Goal: Transaction & Acquisition: Download file/media

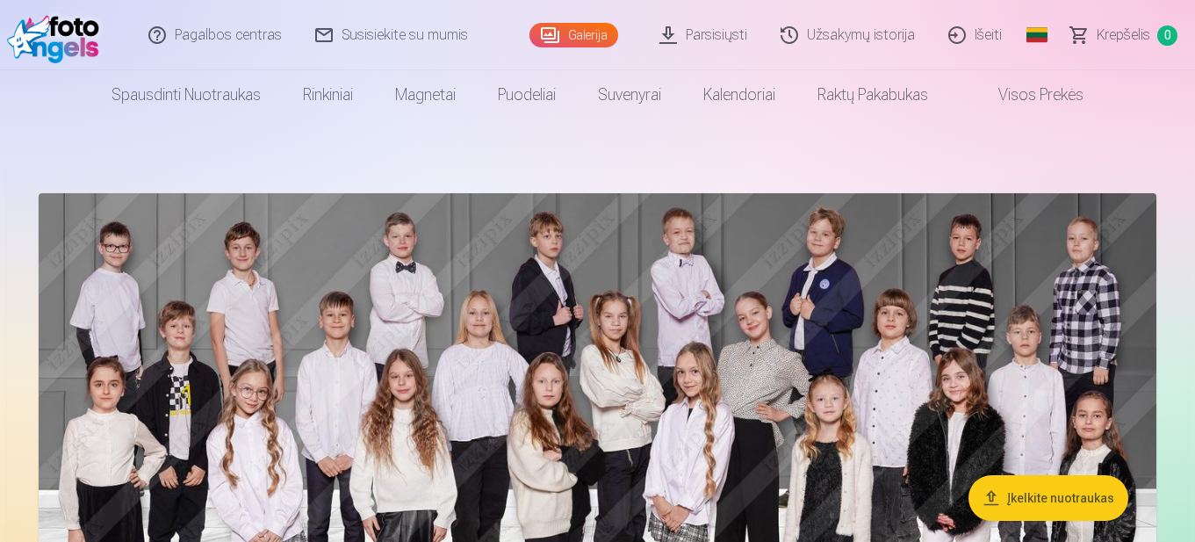
click at [701, 41] on link "Parsisiųsti" at bounding box center [703, 35] width 121 height 70
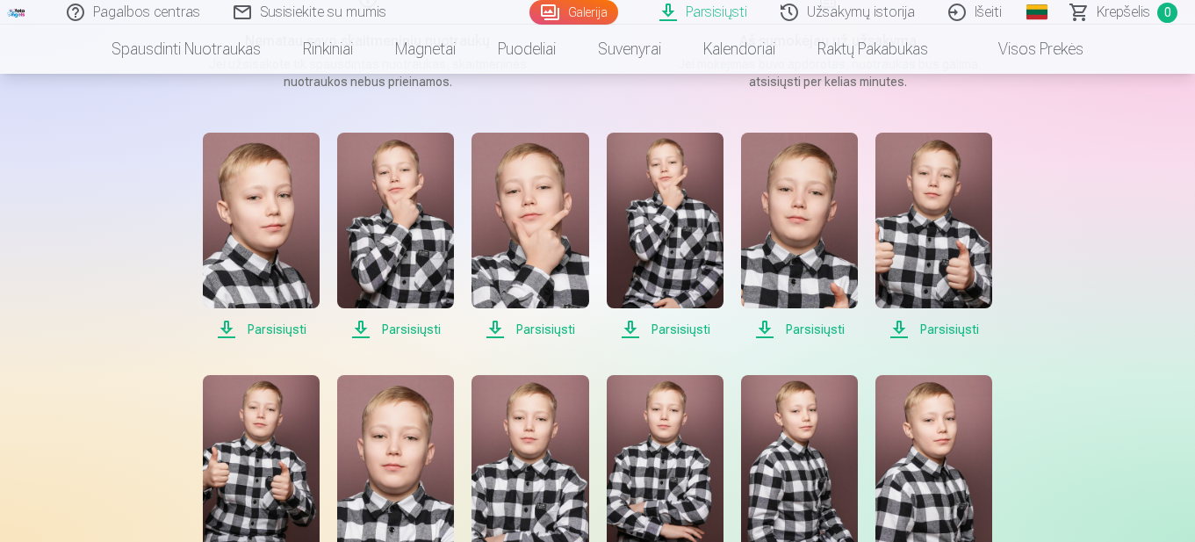
scroll to position [351, 0]
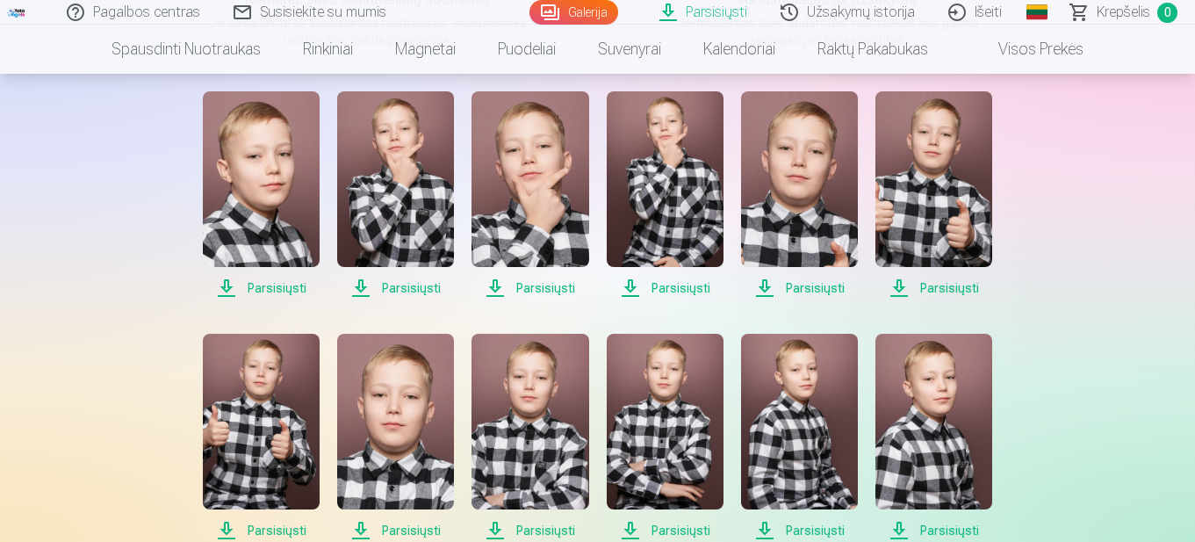
click at [292, 292] on span "Parsisiųsti" at bounding box center [261, 287] width 117 height 21
click at [429, 288] on span "Parsisiųsti" at bounding box center [395, 287] width 117 height 21
click at [546, 285] on span "Parsisiųsti" at bounding box center [529, 287] width 117 height 21
click at [681, 287] on span "Parsisiųsti" at bounding box center [665, 287] width 117 height 21
click at [818, 284] on span "Parsisiųsti" at bounding box center [799, 287] width 117 height 21
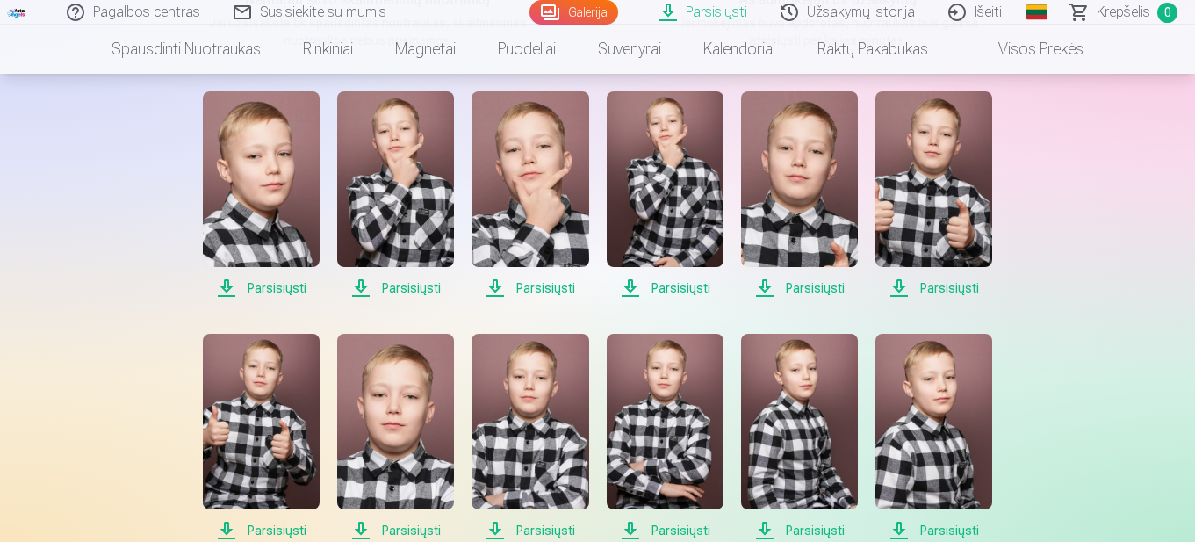
click at [954, 292] on span "Parsisiųsti" at bounding box center [933, 287] width 117 height 21
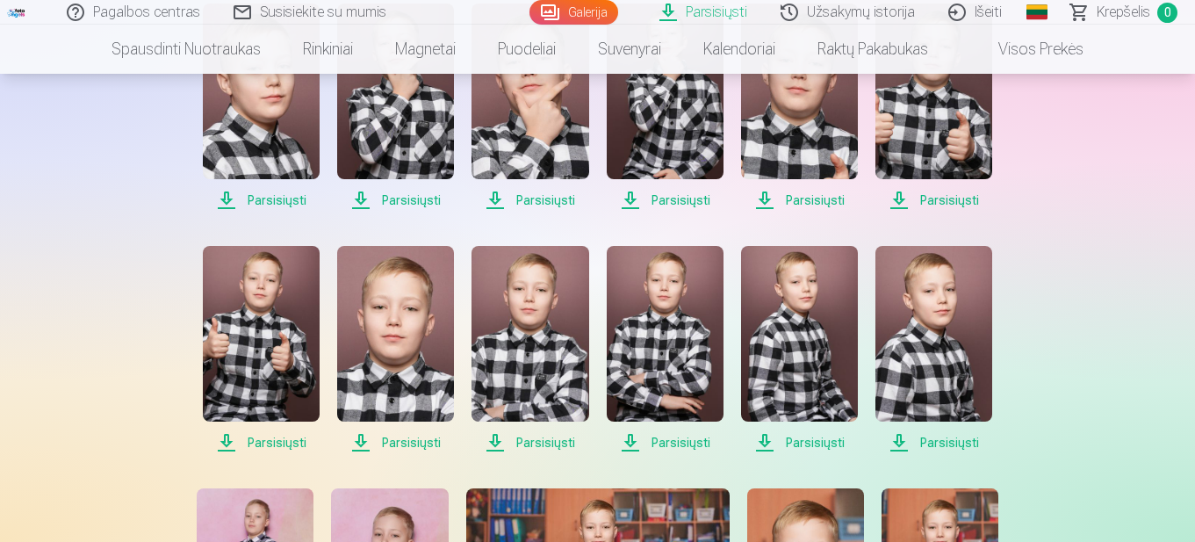
scroll to position [527, 0]
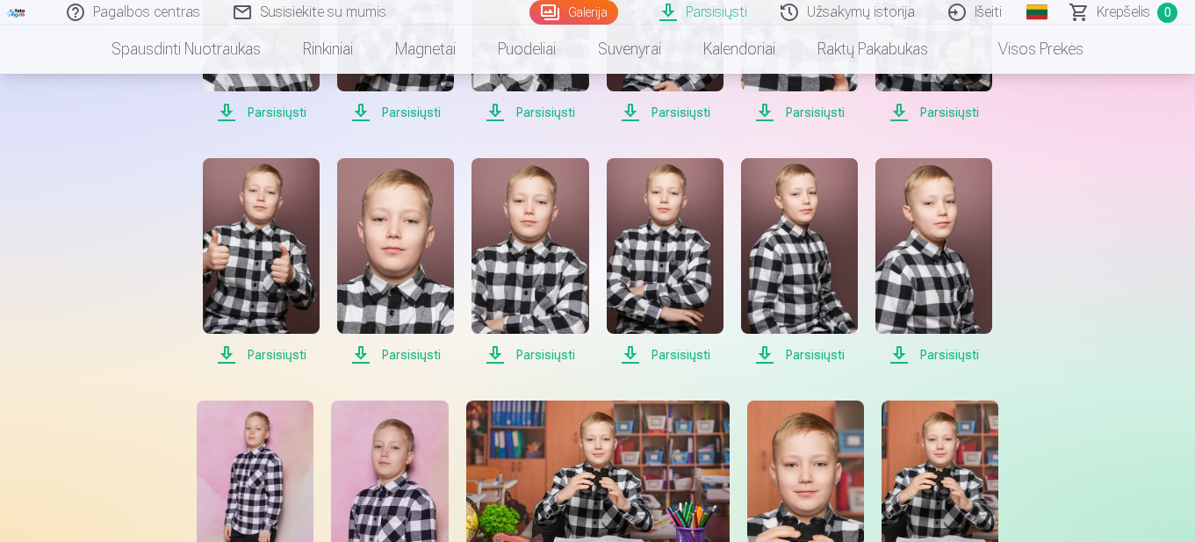
click at [264, 353] on span "Parsisiųsti" at bounding box center [261, 354] width 117 height 21
click at [416, 351] on span "Parsisiųsti" at bounding box center [395, 354] width 117 height 21
click at [657, 356] on span "Parsisiųsti" at bounding box center [665, 354] width 117 height 21
click at [557, 353] on span "Parsisiųsti" at bounding box center [529, 354] width 117 height 21
click at [819, 353] on span "Parsisiųsti" at bounding box center [799, 354] width 117 height 21
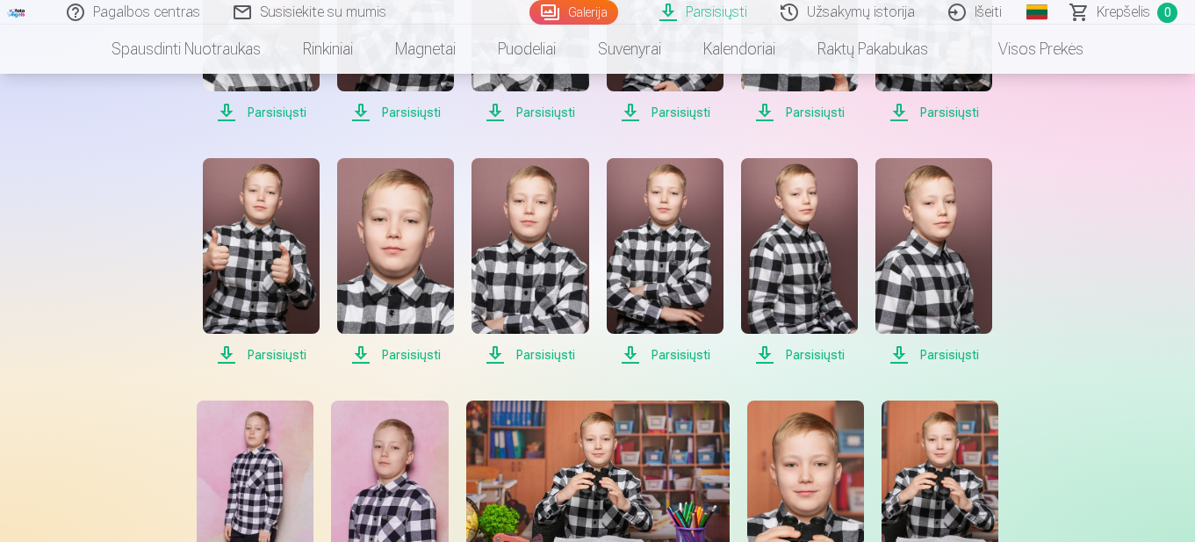
click at [820, 352] on span "Parsisiųsti" at bounding box center [799, 354] width 117 height 21
click at [953, 353] on span "Parsisiųsti" at bounding box center [933, 354] width 117 height 21
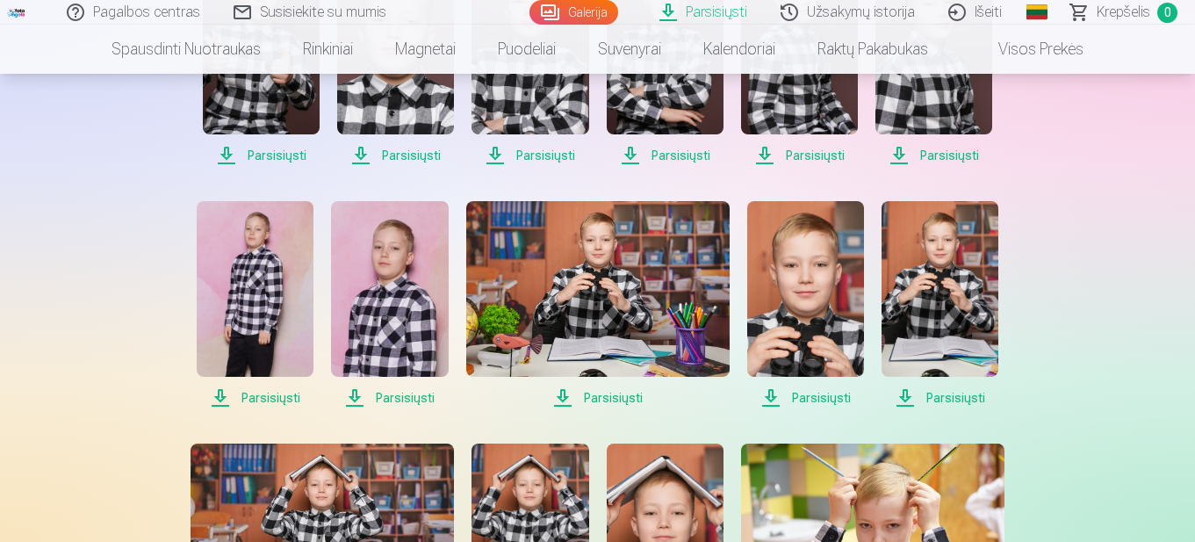
scroll to position [790, 0]
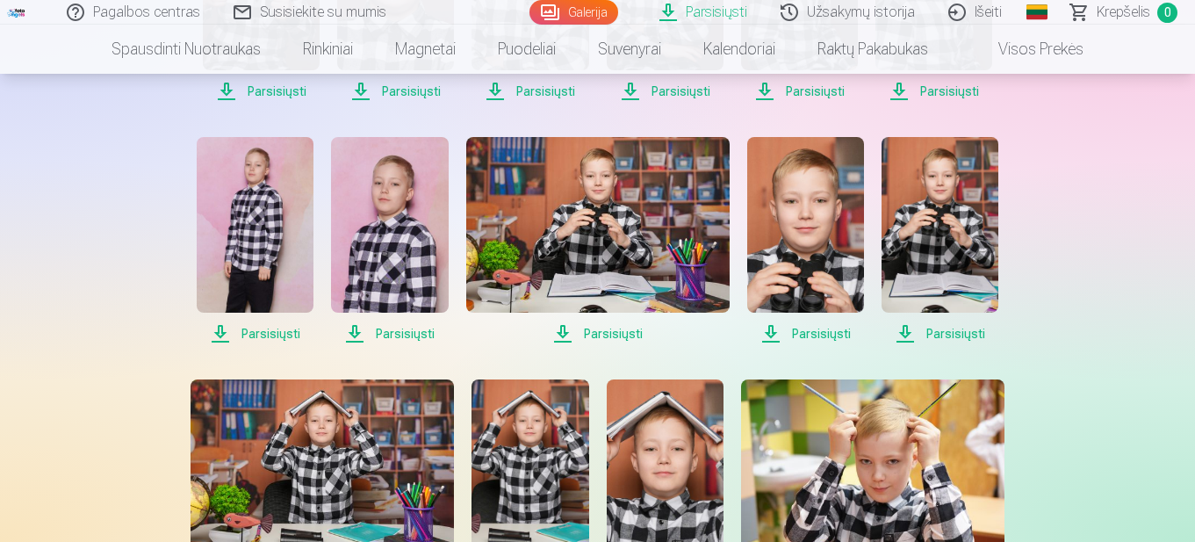
click at [270, 328] on span "Parsisiųsti" at bounding box center [255, 333] width 117 height 21
click at [1109, 203] on div "Parsisiųsti Šiame skyriuje galite atsisiųsti dovanų nuotrauką ir įsigytas nuotr…" at bounding box center [597, 545] width 1053 height 2671
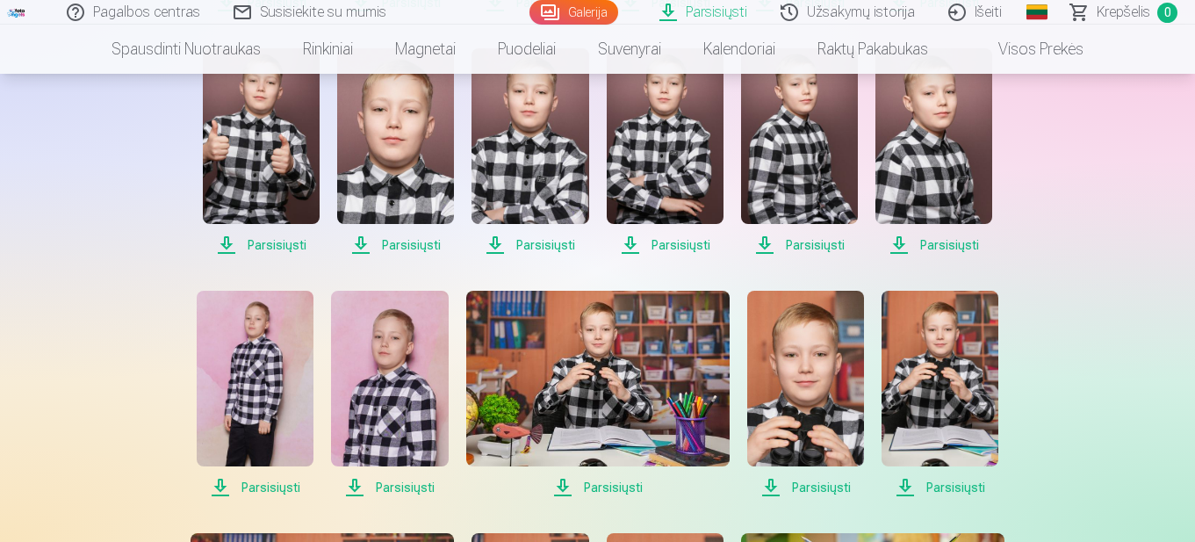
scroll to position [615, 0]
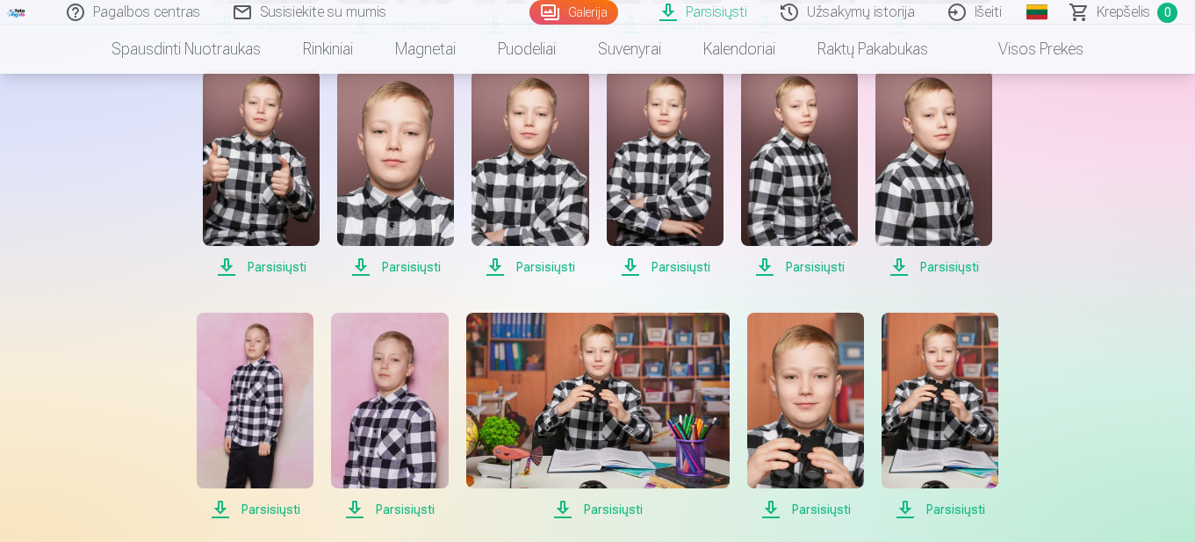
click at [953, 263] on span "Parsisiųsti" at bounding box center [933, 266] width 117 height 21
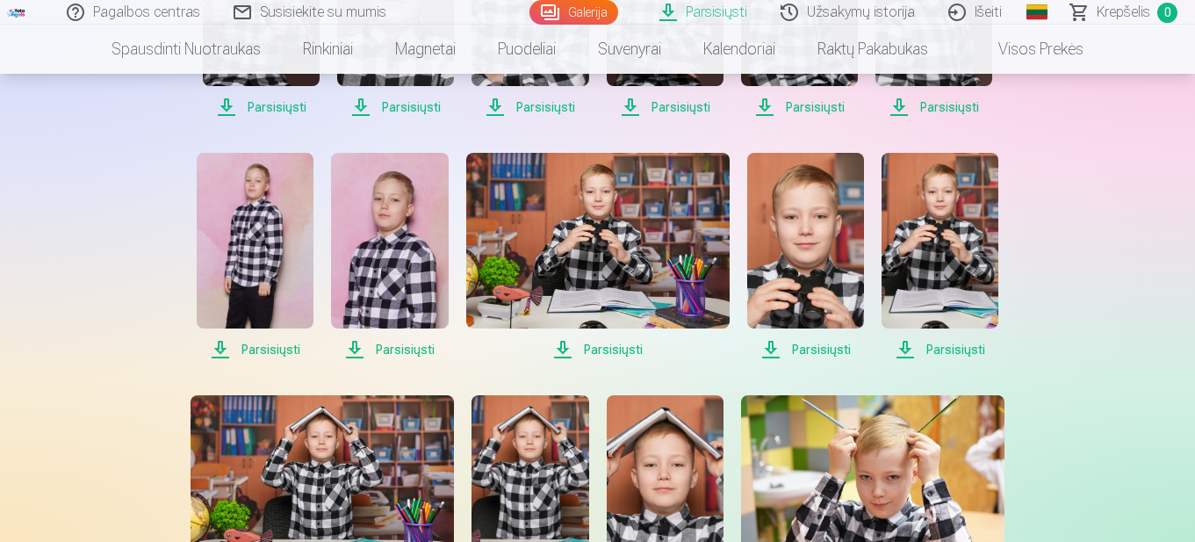
scroll to position [790, 0]
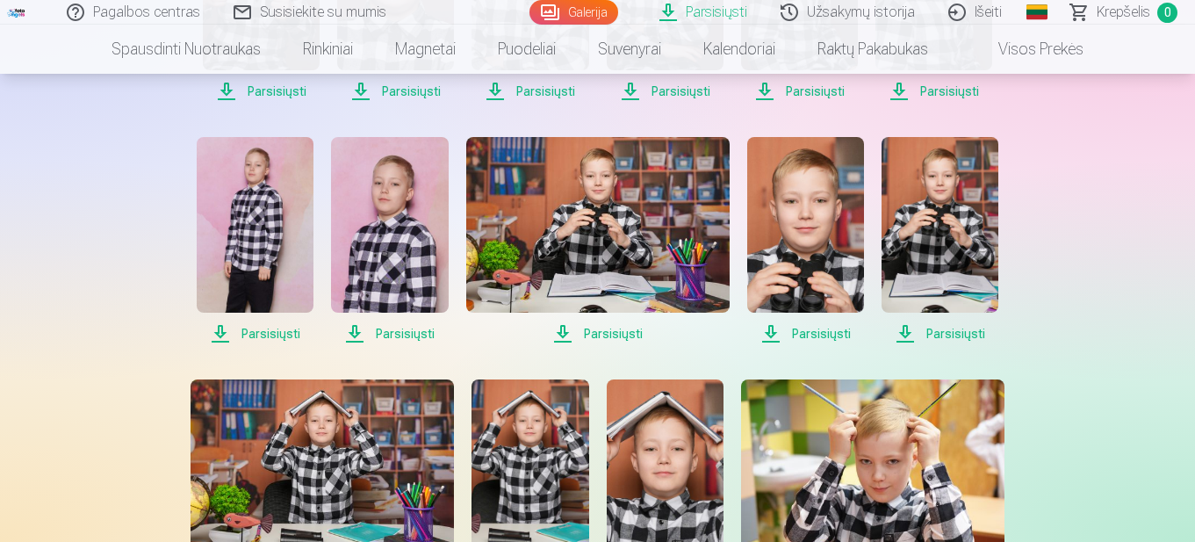
click at [412, 338] on span "Parsisiųsti" at bounding box center [389, 333] width 117 height 21
click at [627, 329] on span "Parsisiųsti" at bounding box center [597, 333] width 263 height 21
click at [816, 335] on span "Parsisiųsti" at bounding box center [805, 333] width 117 height 21
click at [957, 336] on span "Parsisiųsti" at bounding box center [939, 333] width 117 height 21
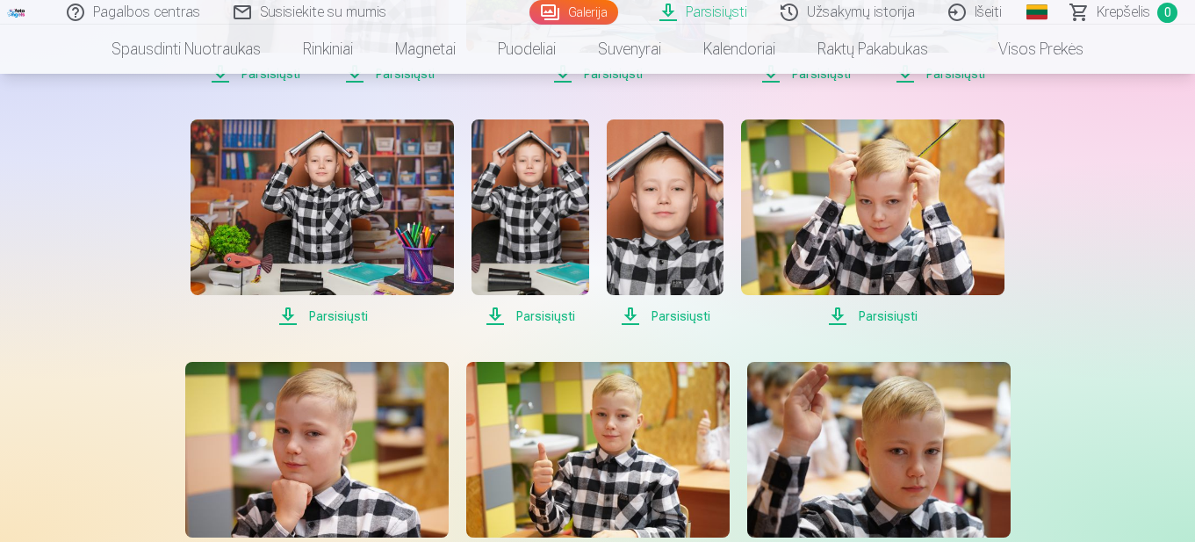
scroll to position [1053, 0]
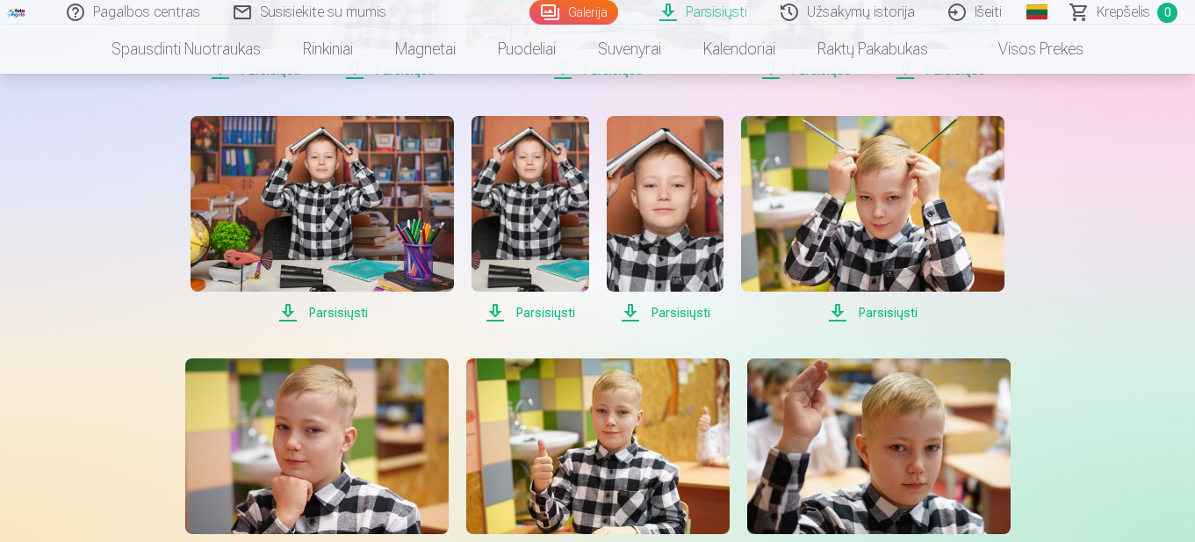
click at [349, 313] on span "Parsisiųsti" at bounding box center [322, 312] width 263 height 21
click at [341, 316] on span "Parsisiųsti" at bounding box center [322, 312] width 263 height 21
click at [543, 313] on span "Parsisiųsti" at bounding box center [529, 312] width 117 height 21
click at [682, 321] on span "Parsisiųsti" at bounding box center [665, 312] width 117 height 21
click at [544, 311] on span "Parsisiųsti" at bounding box center [529, 312] width 117 height 21
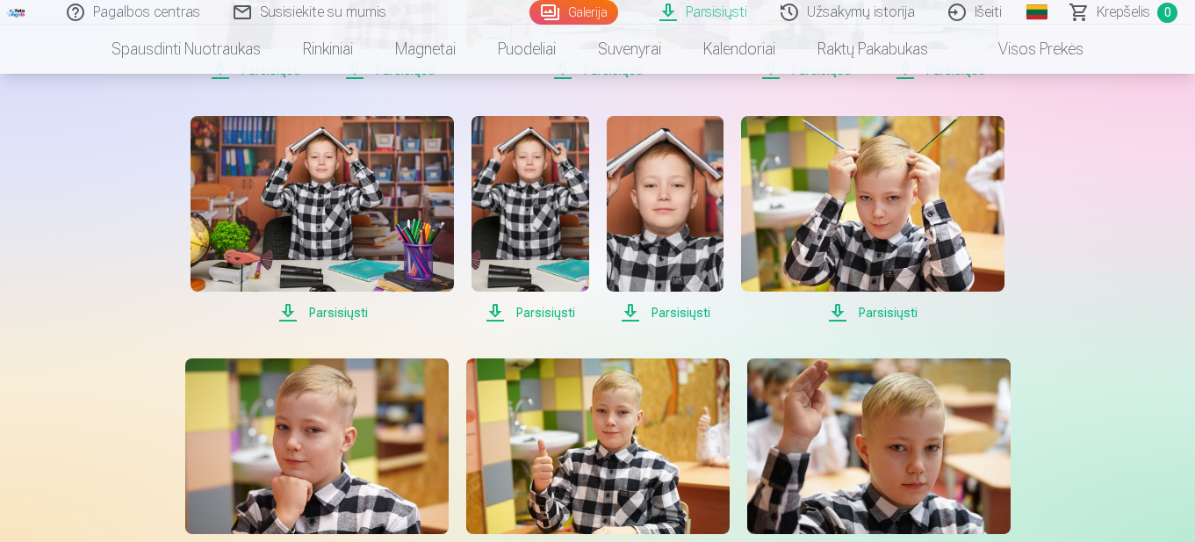
click at [684, 315] on span "Parsisiųsti" at bounding box center [665, 312] width 117 height 21
click at [881, 309] on span "Parsisiųsti" at bounding box center [872, 312] width 263 height 21
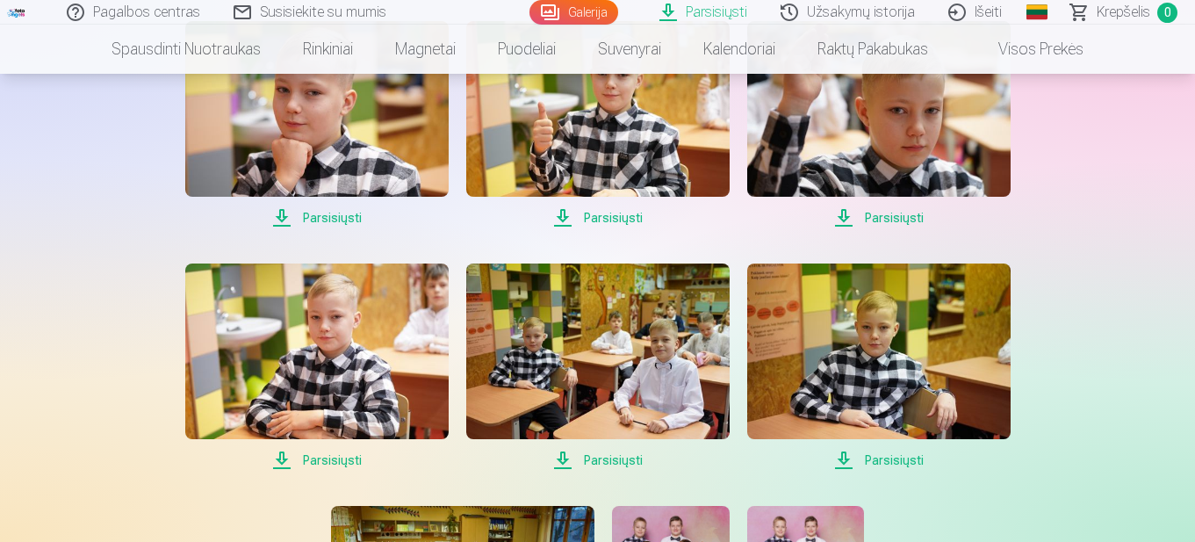
scroll to position [1405, 0]
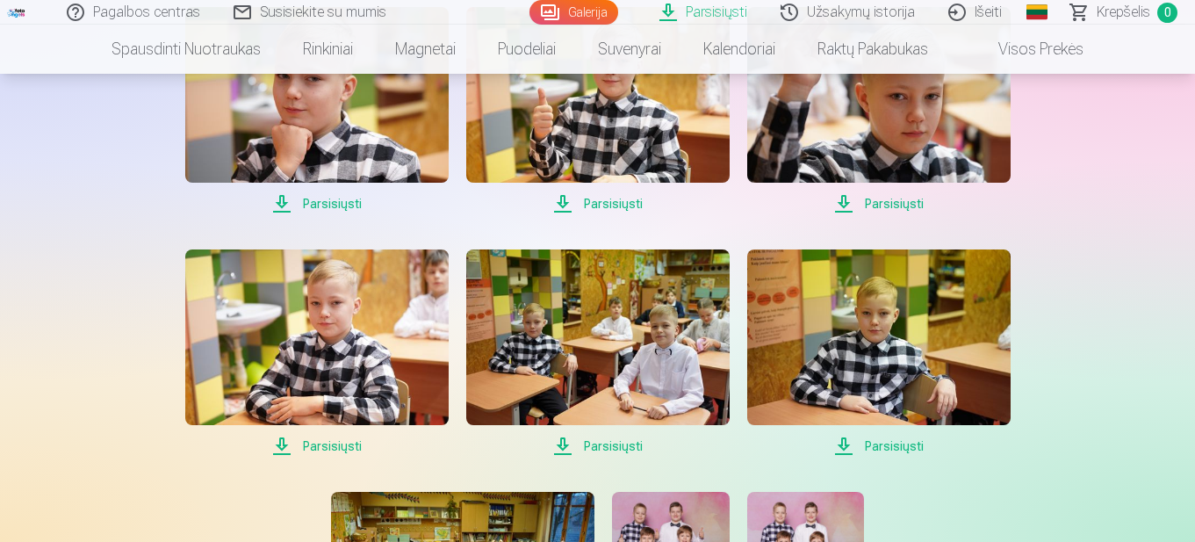
click at [346, 205] on span "Parsisiųsti" at bounding box center [316, 203] width 263 height 21
click at [602, 204] on span "Parsisiųsti" at bounding box center [597, 203] width 263 height 21
click at [886, 205] on span "Parsisiųsti" at bounding box center [878, 203] width 263 height 21
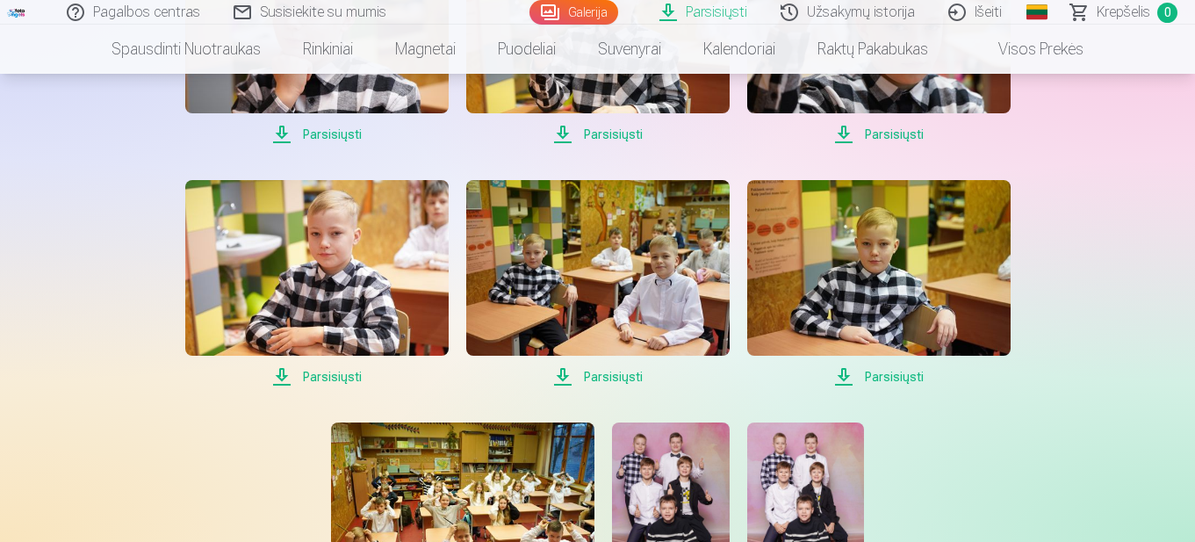
scroll to position [1580, 0]
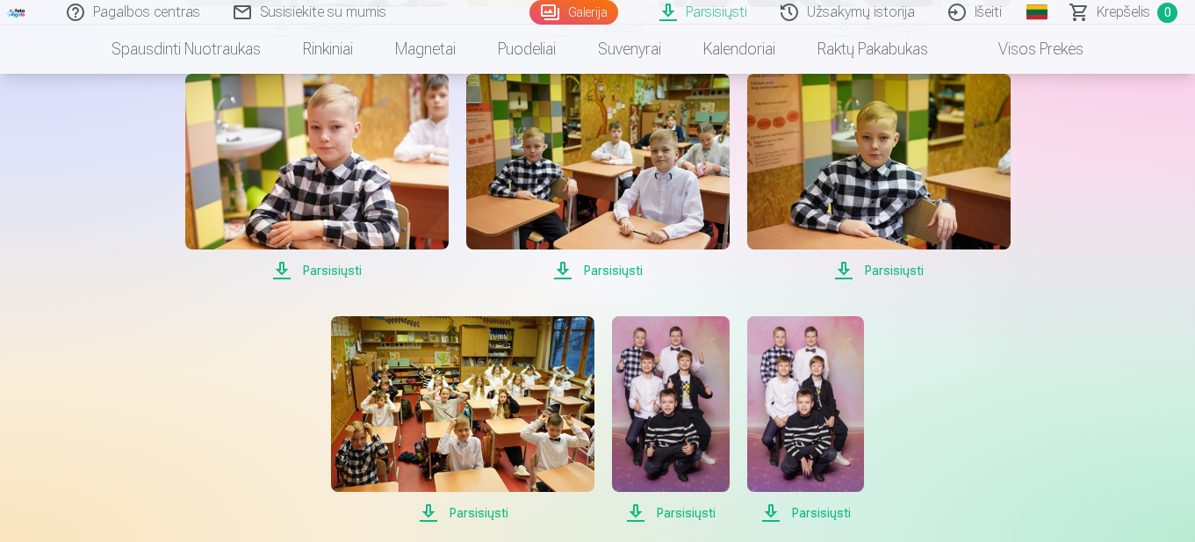
click at [340, 275] on span "Parsisiųsti" at bounding box center [316, 270] width 263 height 21
click at [621, 268] on span "Parsisiųsti" at bounding box center [597, 270] width 263 height 21
click at [891, 269] on span "Parsisiųsti" at bounding box center [878, 270] width 263 height 21
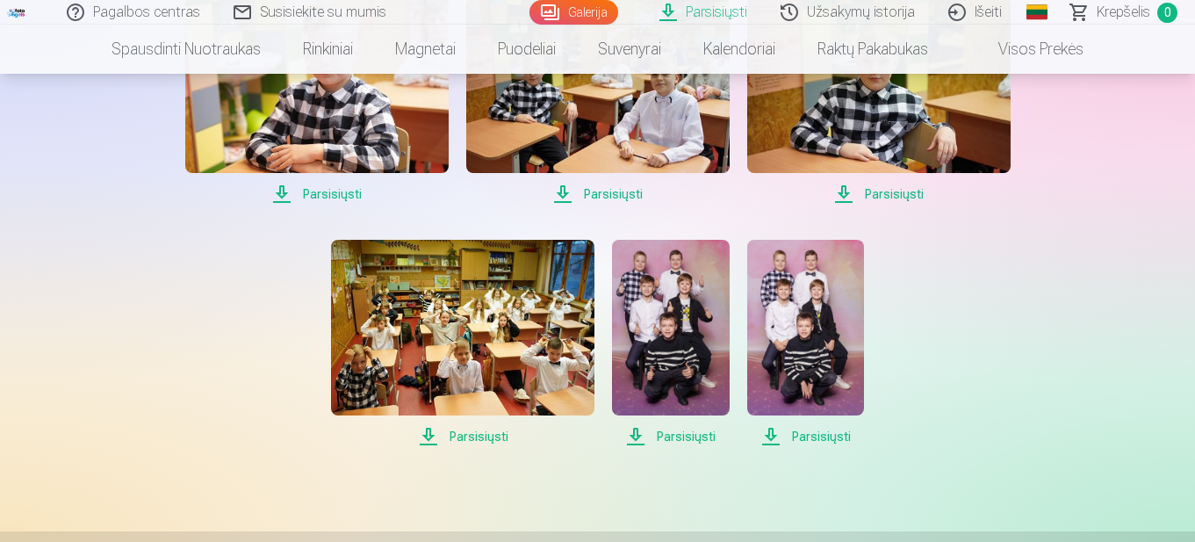
scroll to position [1844, 0]
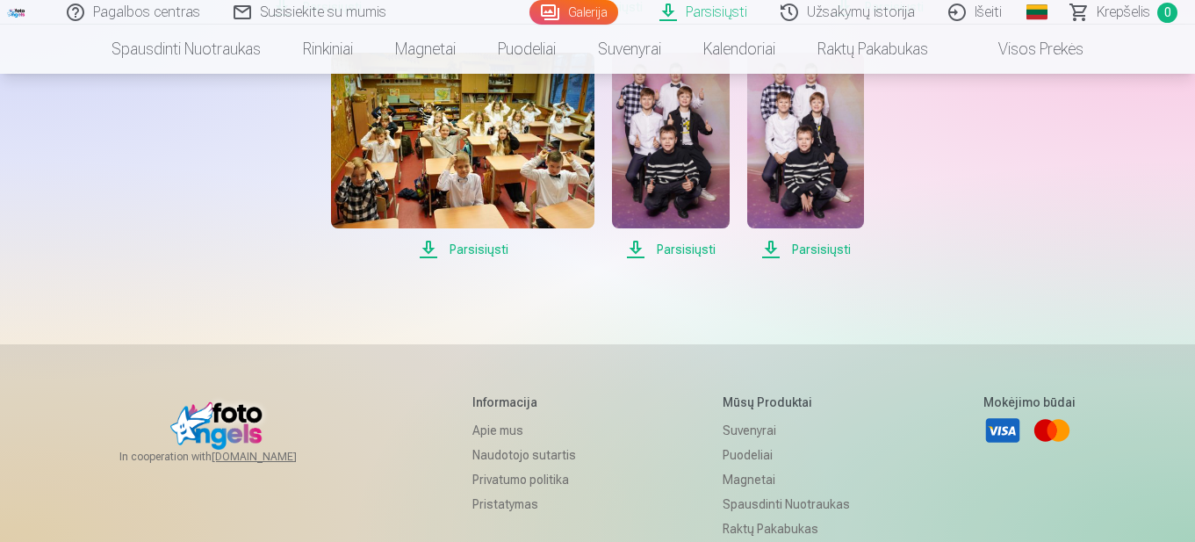
click at [482, 248] on span "Parsisiųsti" at bounding box center [462, 249] width 263 height 21
click at [490, 250] on span "Parsisiųsti" at bounding box center [462, 249] width 263 height 21
click at [700, 242] on span "Parsisiųsti" at bounding box center [670, 249] width 117 height 21
click at [688, 247] on span "Parsisiųsti" at bounding box center [670, 249] width 117 height 21
click at [811, 247] on span "Parsisiųsti" at bounding box center [805, 249] width 117 height 21
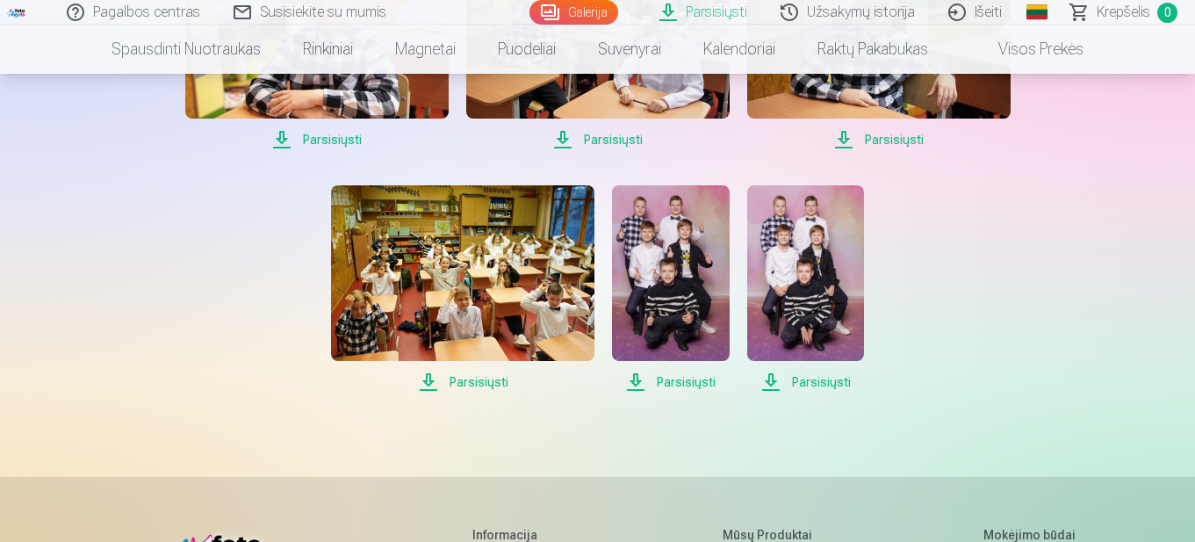
scroll to position [1668, 0]
